Goal: Navigation & Orientation: Find specific page/section

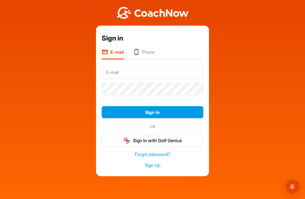
type input "E"
type input "[EMAIL_ADDRESS][DOMAIN_NAME]"
click at [167, 112] on button "Sign In" at bounding box center [153, 112] width 102 height 12
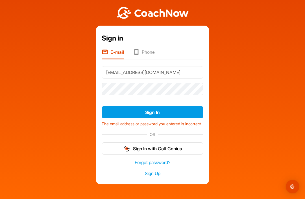
click at [157, 116] on button "Sign In" at bounding box center [153, 112] width 102 height 12
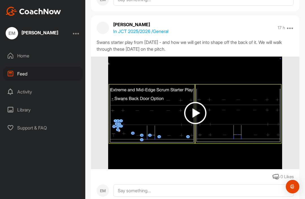
scroll to position [771, 0]
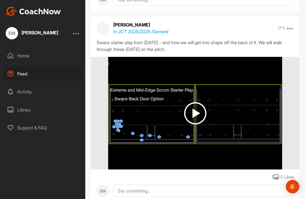
click at [197, 114] on img at bounding box center [195, 113] width 22 height 22
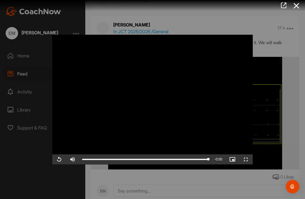
click at [301, 7] on icon at bounding box center [296, 6] width 13 height 10
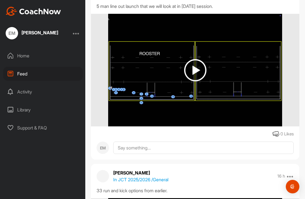
scroll to position [439, 0]
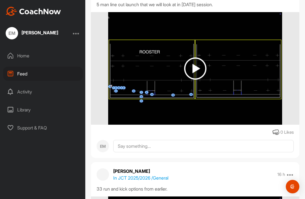
click at [198, 67] on img at bounding box center [195, 69] width 22 height 22
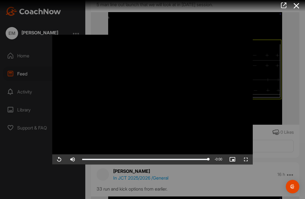
click at [292, 7] on icon at bounding box center [296, 6] width 13 height 10
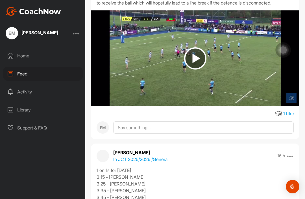
scroll to position [122, 0]
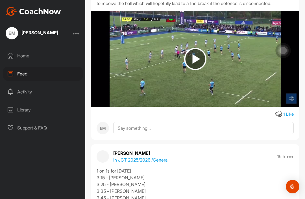
click at [196, 65] on img at bounding box center [195, 59] width 22 height 22
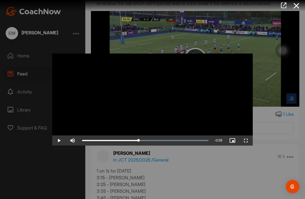
click at [295, 9] on icon at bounding box center [296, 6] width 13 height 10
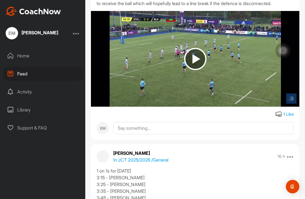
click at [191, 68] on img at bounding box center [195, 59] width 22 height 22
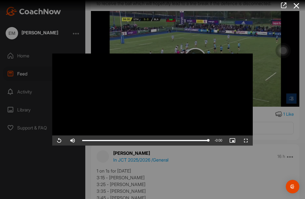
click at [296, 9] on icon at bounding box center [296, 6] width 13 height 10
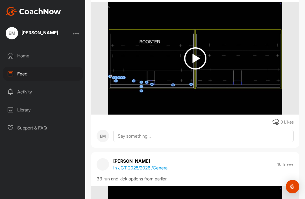
scroll to position [454, 0]
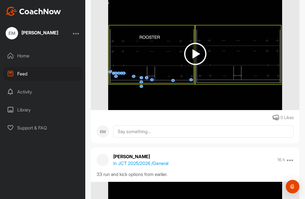
click at [190, 65] on img at bounding box center [195, 54] width 22 height 22
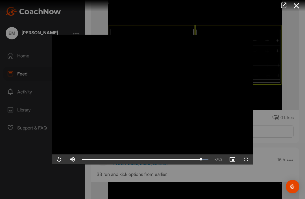
click at [290, 8] on icon at bounding box center [296, 6] width 13 height 10
